Goal: Task Accomplishment & Management: Complete application form

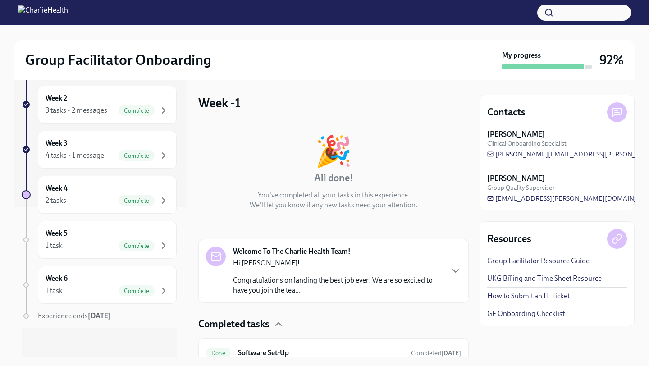
scroll to position [40, 0]
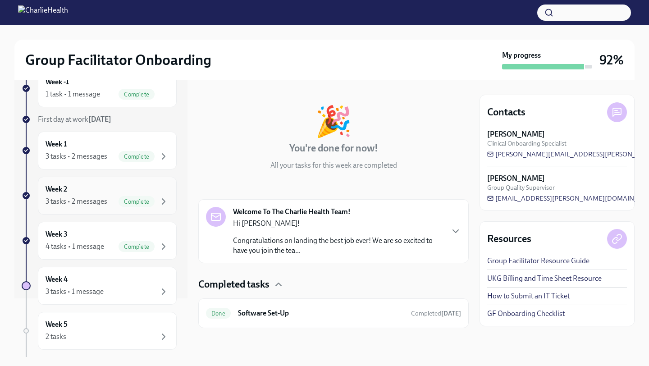
scroll to position [150, 0]
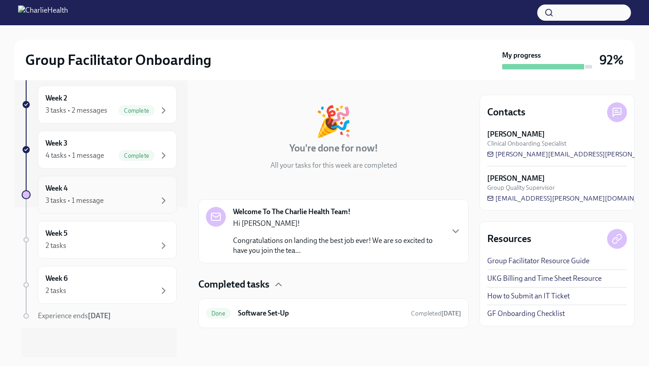
click at [142, 199] on div "3 tasks • 1 message" at bounding box center [107, 200] width 123 height 11
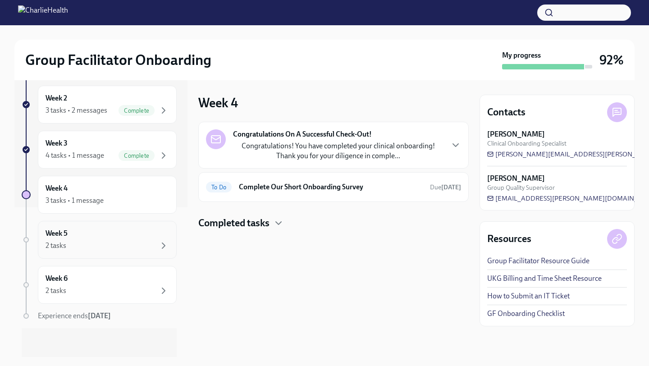
click at [91, 239] on div "Week 5 2 tasks" at bounding box center [107, 239] width 123 height 23
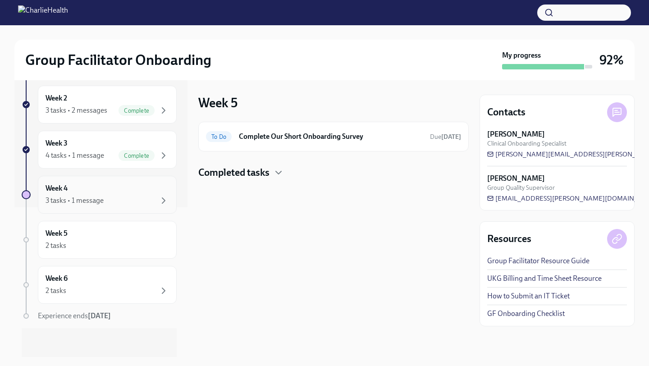
click at [96, 194] on div "Week 4 3 tasks • 1 message" at bounding box center [107, 194] width 123 height 23
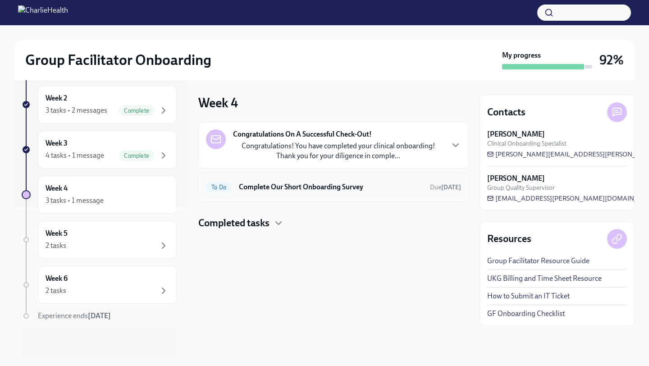
click at [312, 190] on h6 "Complete Our Short Onboarding Survey" at bounding box center [331, 187] width 184 height 10
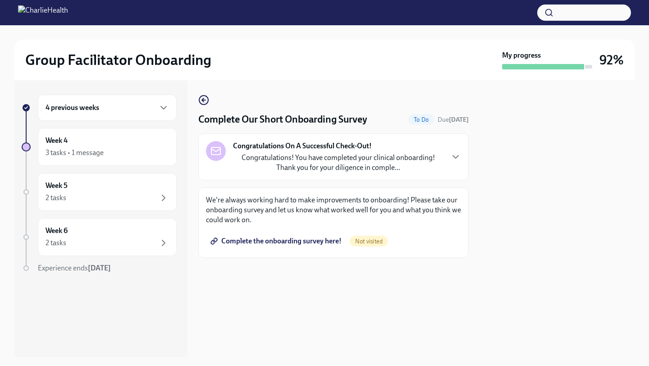
click at [319, 241] on span "Complete the onboarding survey here!" at bounding box center [276, 241] width 129 height 9
click at [90, 248] on div "2 tasks Complete" at bounding box center [107, 242] width 123 height 11
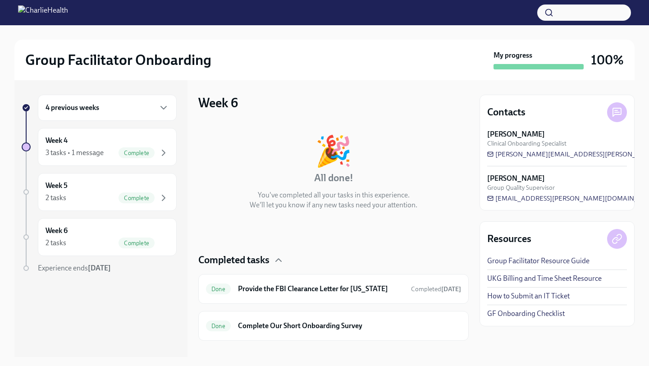
click at [91, 112] on h6 "4 previous weeks" at bounding box center [73, 108] width 54 height 10
